Goal: Task Accomplishment & Management: Use online tool/utility

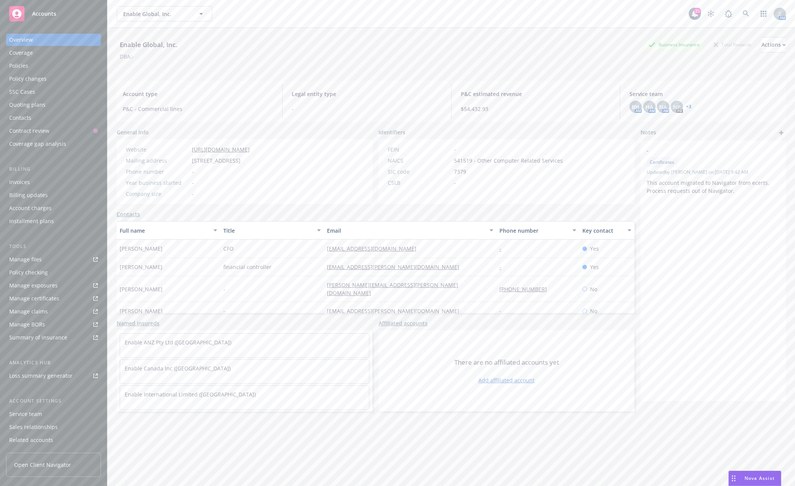
click at [41, 23] on link "Accounts" at bounding box center [53, 13] width 95 height 21
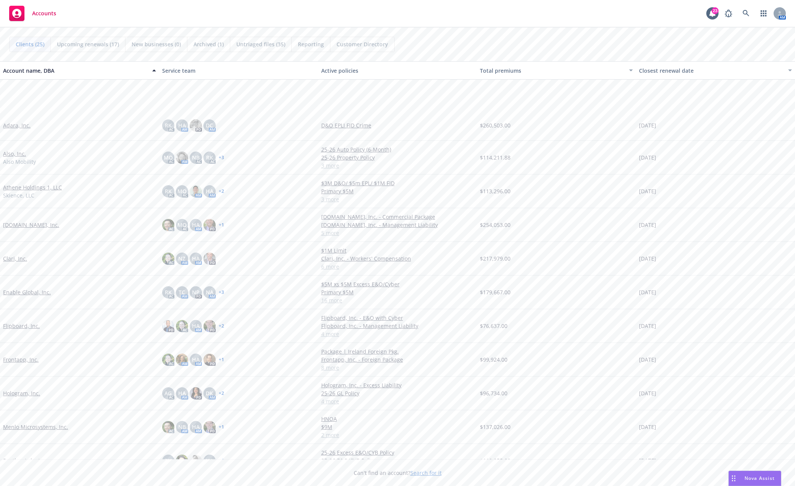
scroll to position [115, 0]
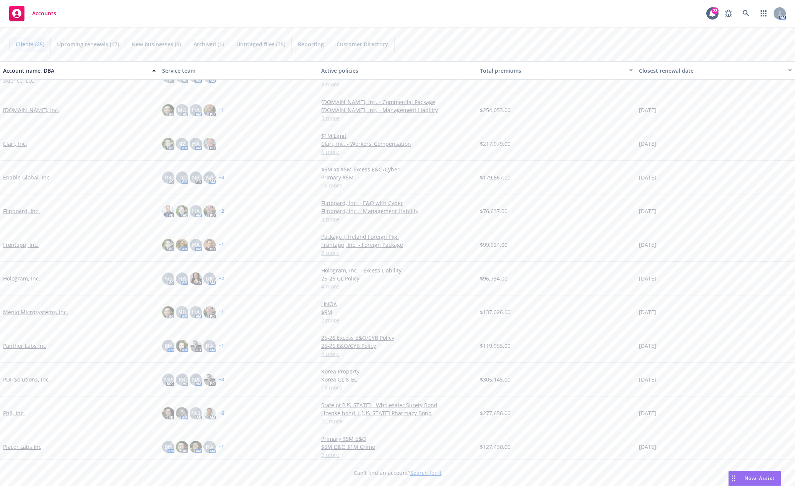
click at [23, 248] on link "Frontapp, Inc." at bounding box center [21, 244] width 36 height 8
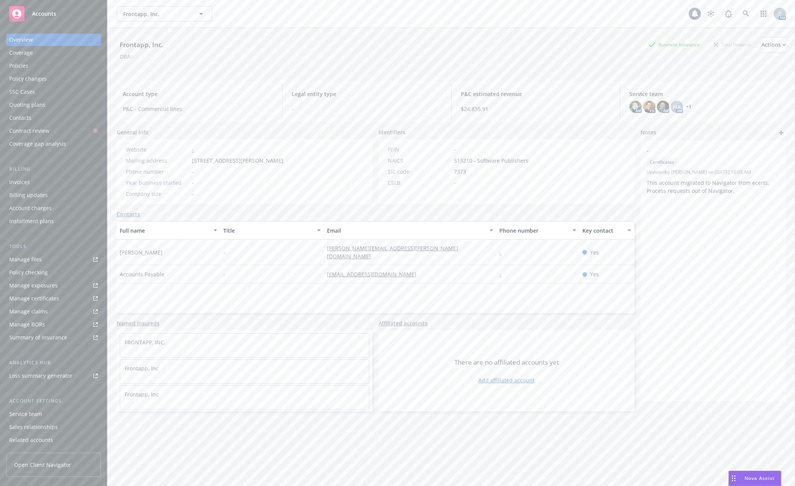
click at [29, 260] on div "Manage files" at bounding box center [25, 259] width 32 height 12
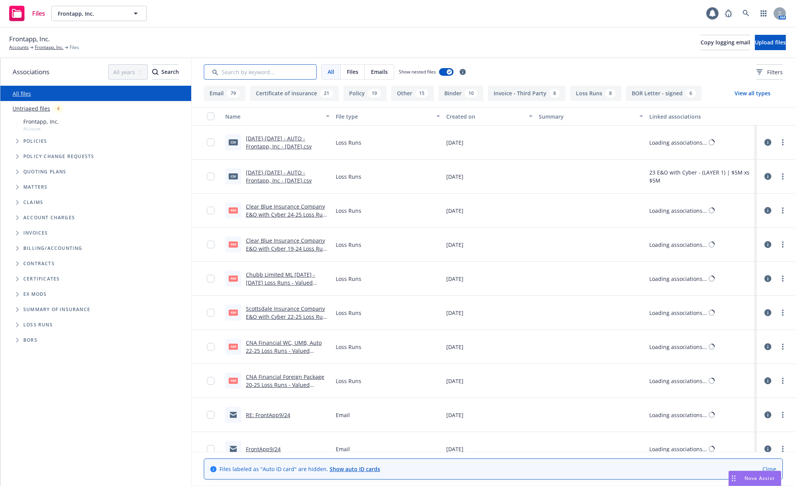
click at [245, 70] on input "Search by keyword..." at bounding box center [260, 71] width 113 height 15
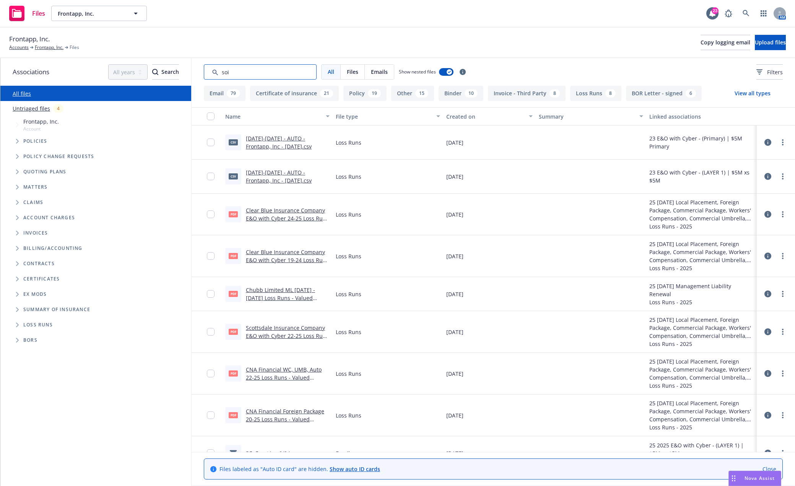
type input "soi"
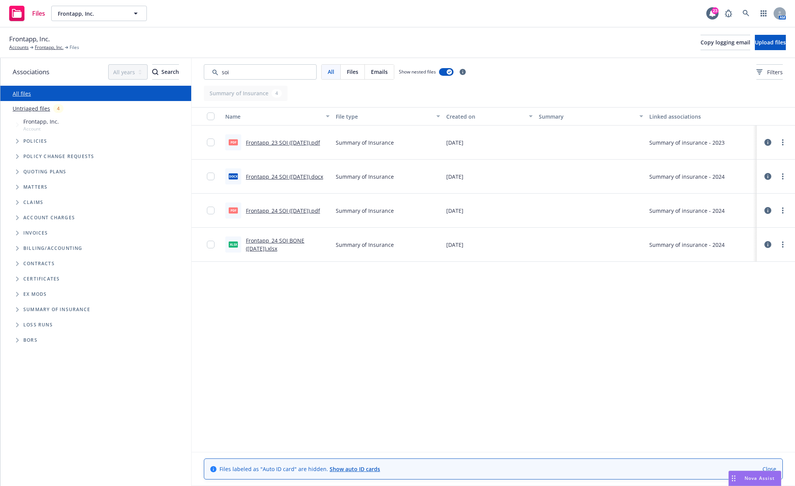
click at [275, 211] on link "Frontapp_24 SOI (4.8.2025).pdf" at bounding box center [283, 210] width 74 height 7
